Goal: Transaction & Acquisition: Purchase product/service

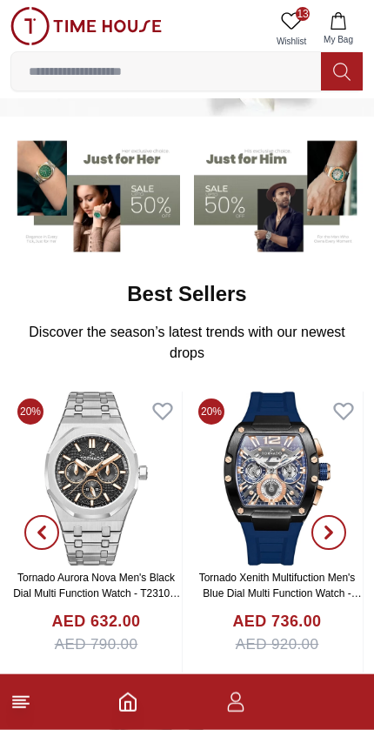
scroll to position [118, 0]
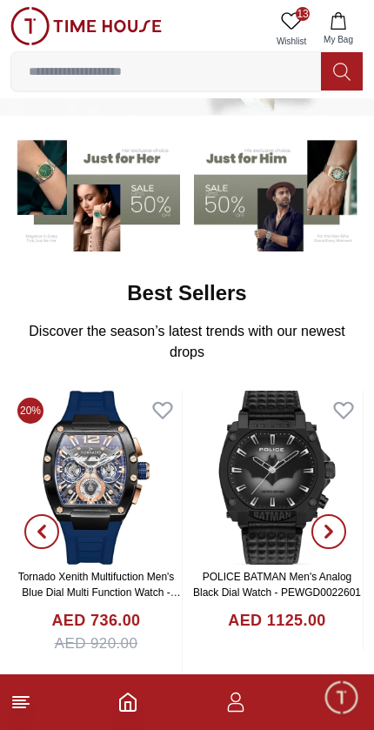
click at [32, 24] on img at bounding box center [85, 26] width 151 height 38
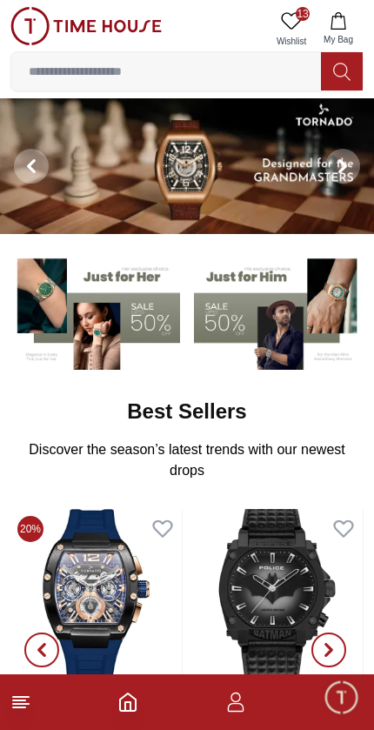
click at [57, 18] on img at bounding box center [85, 26] width 151 height 38
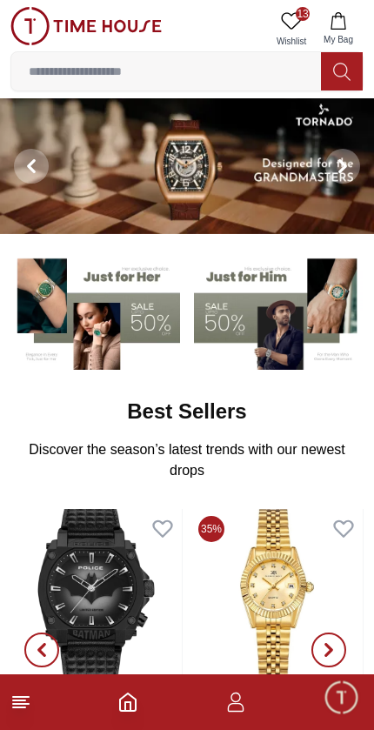
click at [127, 25] on img at bounding box center [85, 26] width 151 height 38
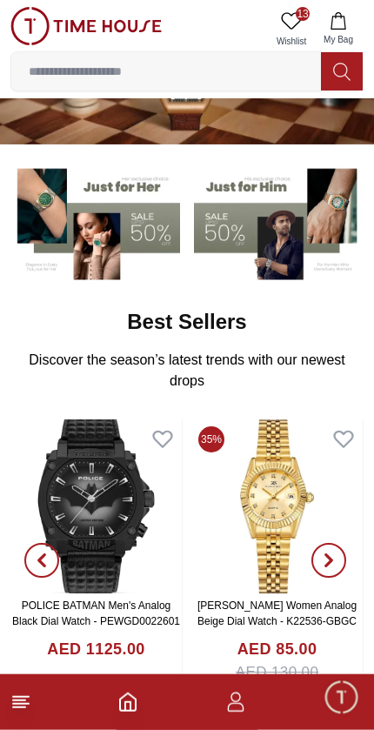
scroll to position [90, 0]
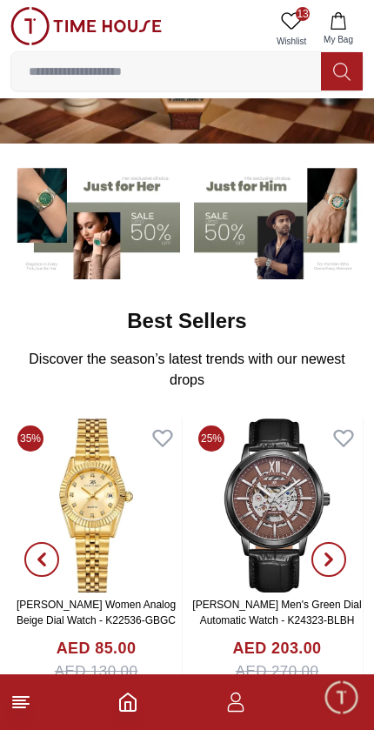
click at [36, 696] on footer at bounding box center [187, 702] width 374 height 56
click at [5, 709] on footer at bounding box center [187, 702] width 374 height 56
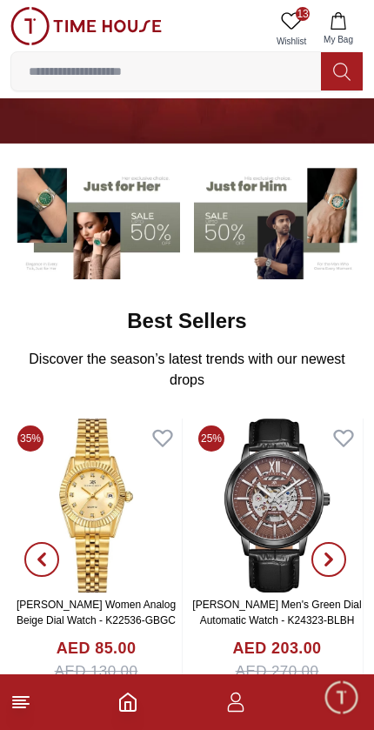
click at [20, 693] on icon at bounding box center [20, 702] width 21 height 21
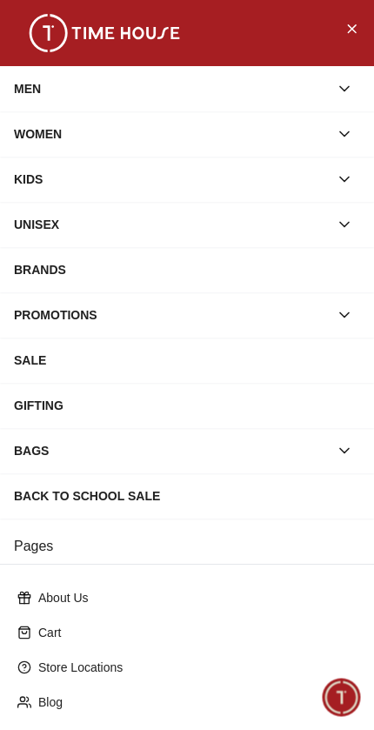
click at [206, 136] on div "WOMEN" at bounding box center [171, 133] width 315 height 31
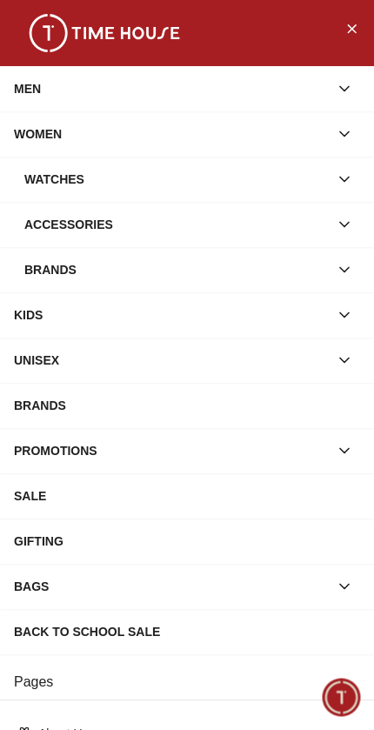
click at [234, 178] on div "Watches" at bounding box center [176, 179] width 304 height 31
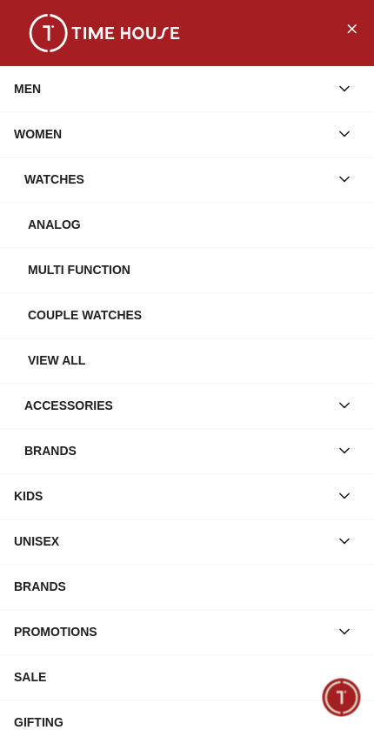
click at [44, 184] on div "Watches" at bounding box center [176, 179] width 304 height 31
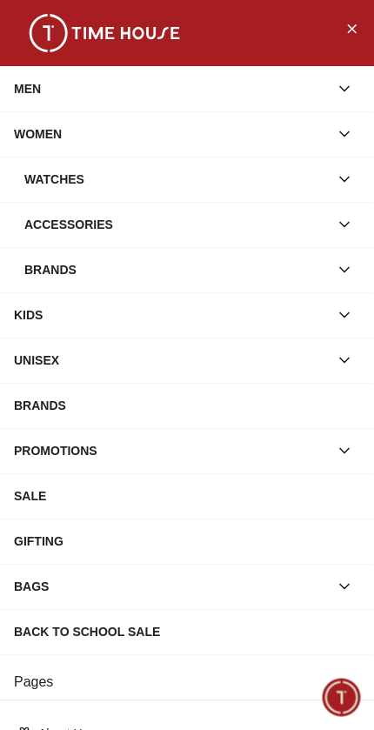
click at [86, 177] on div "Watches" at bounding box center [176, 179] width 304 height 31
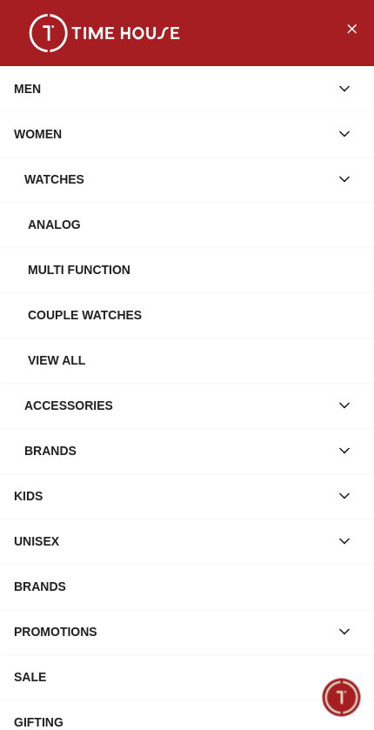
click at [91, 365] on div "View all" at bounding box center [194, 359] width 332 height 31
